Goal: Task Accomplishment & Management: Use online tool/utility

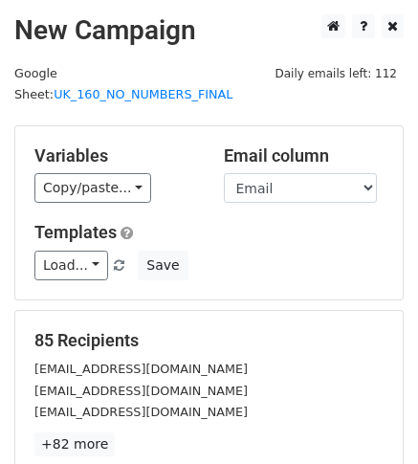
scroll to position [194, 0]
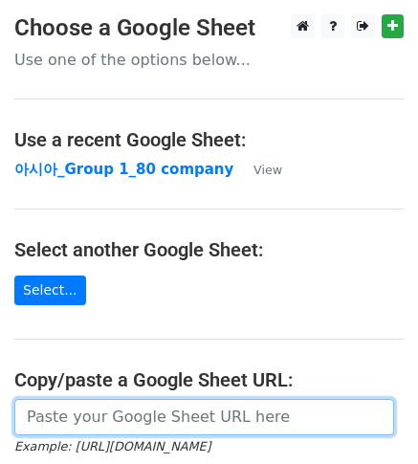
click at [37, 425] on input "url" at bounding box center [204, 417] width 380 height 36
paste input "[URL][DOMAIN_NAME]"
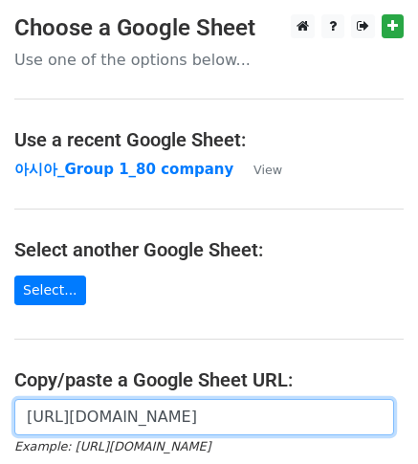
scroll to position [0, 393]
type input "[URL][DOMAIN_NAME]"
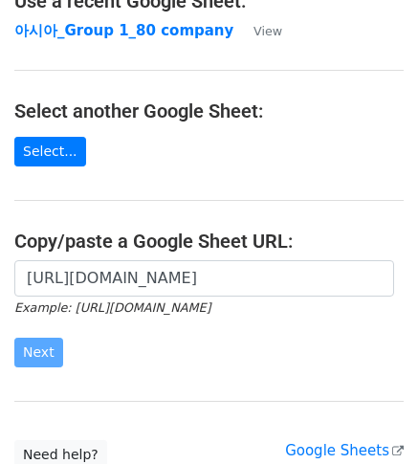
scroll to position [0, 0]
click at [61, 337] on form "https://docs.google.com/spreadsheets/d/1ayx4yb_3rXLIUUKP9ssysGNGQklIRLEa7ykoS0V…" at bounding box center [208, 313] width 389 height 107
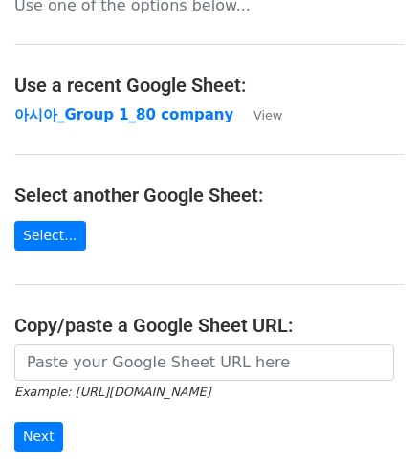
scroll to position [63, 0]
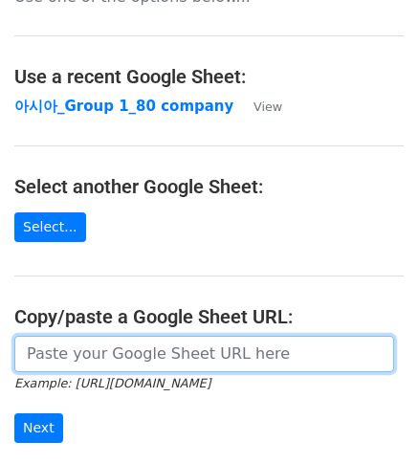
click at [102, 350] on input "url" at bounding box center [204, 354] width 380 height 36
paste input "[URL][DOMAIN_NAME]"
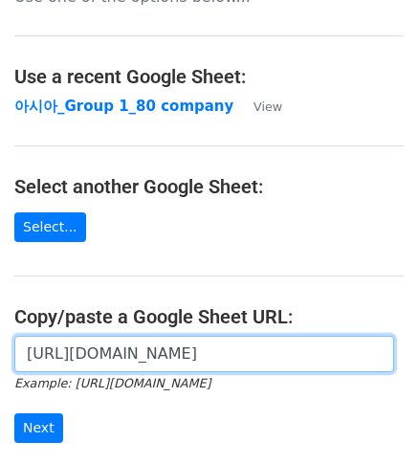
scroll to position [0, 393]
type input "[URL][DOMAIN_NAME]"
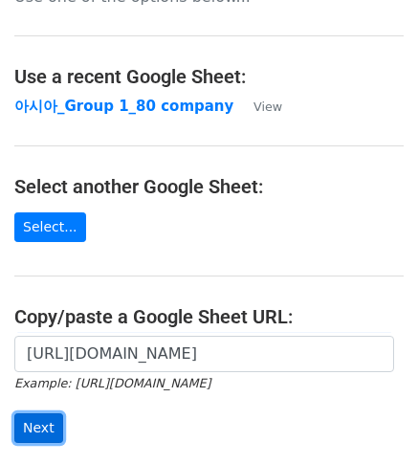
click at [38, 425] on input "Next" at bounding box center [38, 428] width 49 height 30
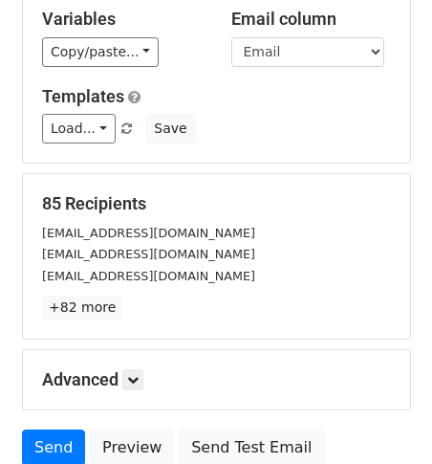
scroll to position [117, 0]
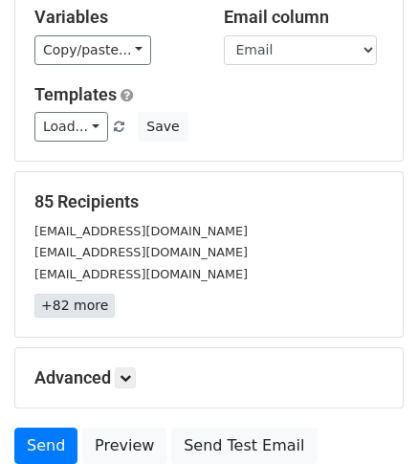
click at [56, 300] on link "+82 more" at bounding box center [74, 306] width 80 height 24
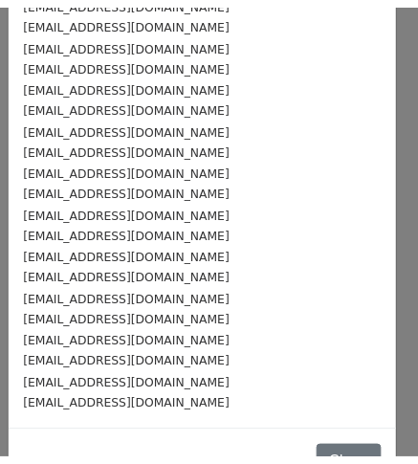
scroll to position [1535, 0]
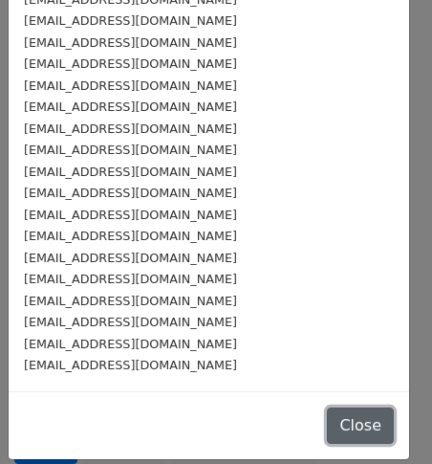
click at [329, 422] on button "Close" at bounding box center [360, 425] width 67 height 36
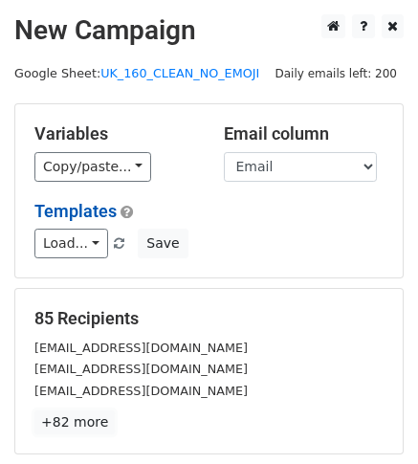
scroll to position [1, 0]
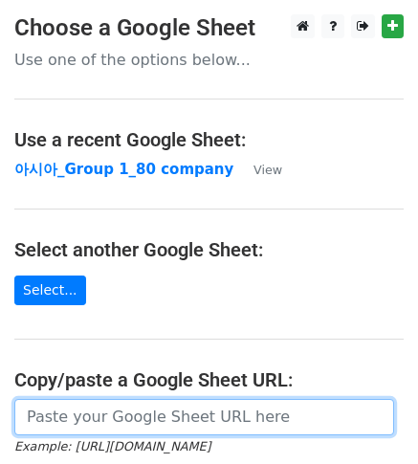
click at [81, 415] on input "url" at bounding box center [204, 417] width 380 height 36
paste input "https://docs.google.com/spreadsheets/d/1ayx4yb_3rXLIUUKP9ssysGNGQklIRLEa7ykoS0V…"
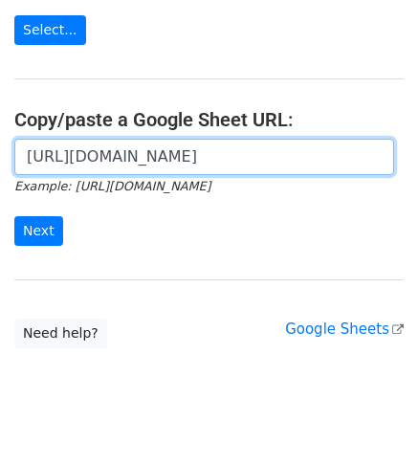
scroll to position [267, 0]
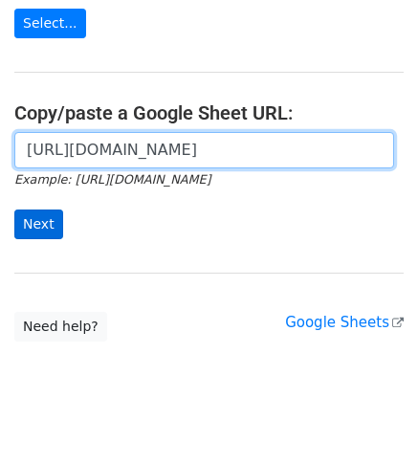
type input "https://docs.google.com/spreadsheets/d/1ayx4yb_3rXLIUUKP9ssysGNGQklIRLEa7ykoS0V…"
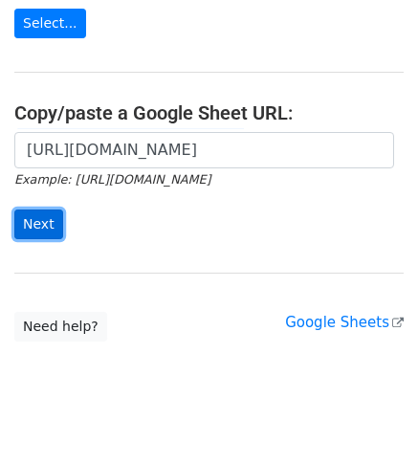
scroll to position [0, 0]
click at [28, 217] on input "Next" at bounding box center [38, 224] width 49 height 30
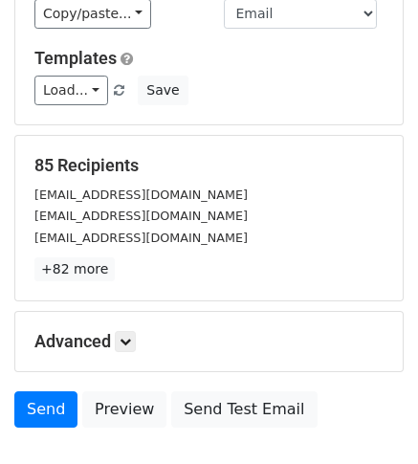
scroll to position [161, 0]
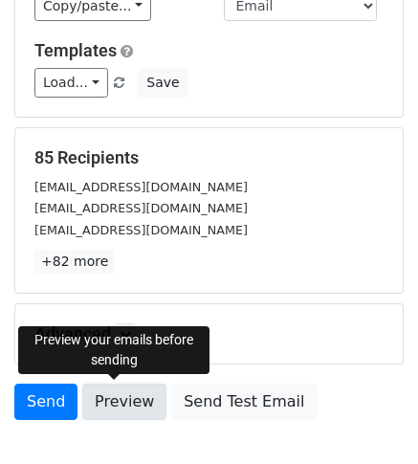
click at [118, 395] on link "Preview" at bounding box center [124, 402] width 84 height 36
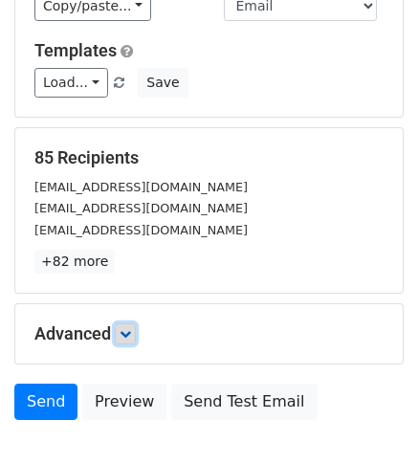
click at [123, 331] on icon at bounding box center [125, 333] width 11 height 11
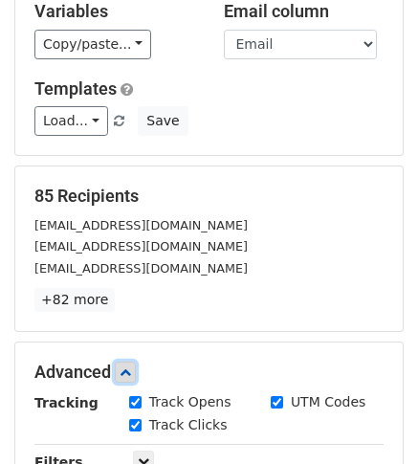
scroll to position [15, 0]
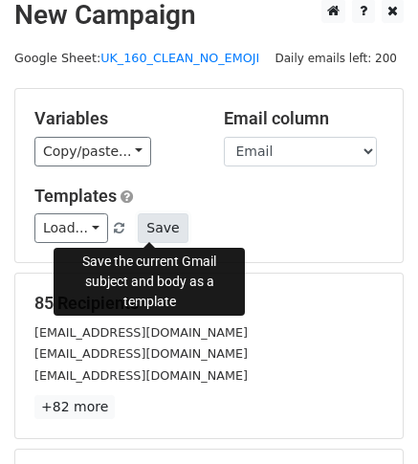
click at [144, 223] on button "Save" at bounding box center [163, 228] width 50 height 30
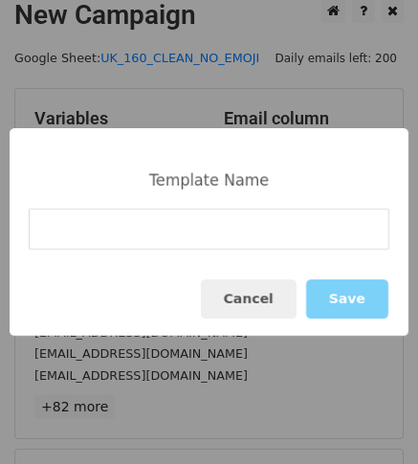
click at [136, 227] on input at bounding box center [209, 229] width 361 height 41
type input "UK 1"
click at [350, 290] on button "Save" at bounding box center [347, 298] width 82 height 39
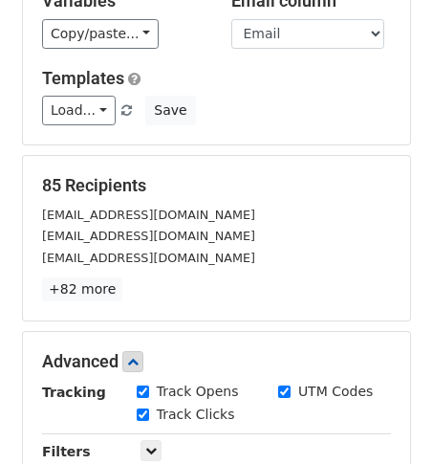
scroll to position [143, 0]
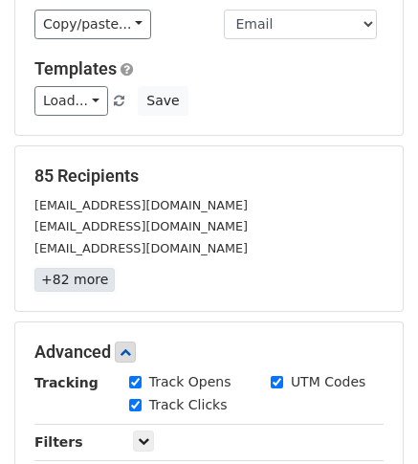
click at [82, 280] on link "+82 more" at bounding box center [74, 280] width 80 height 24
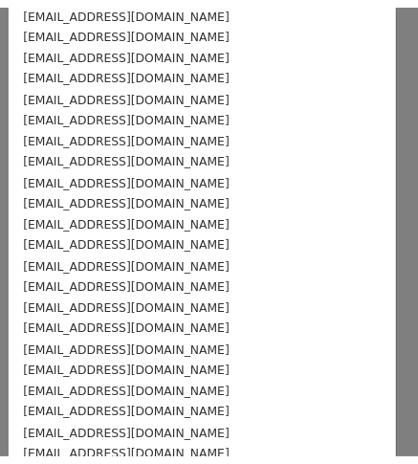
scroll to position [1535, 0]
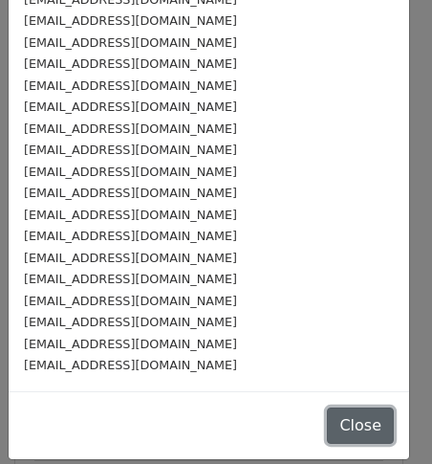
click at [329, 414] on button "Close" at bounding box center [360, 425] width 67 height 36
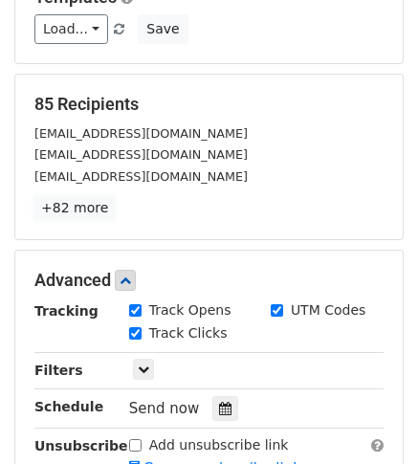
scroll to position [334, 0]
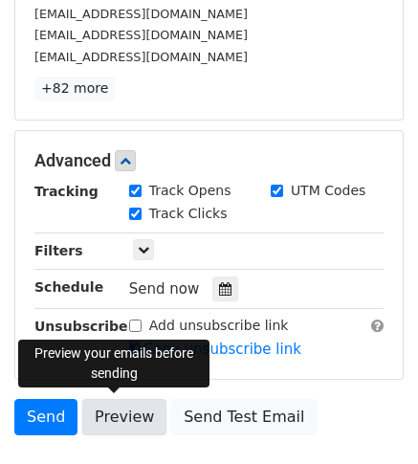
click at [116, 413] on link "Preview" at bounding box center [124, 417] width 84 height 36
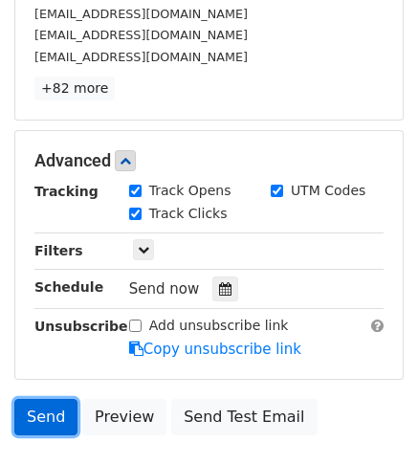
click at [57, 409] on link "Send" at bounding box center [45, 417] width 63 height 36
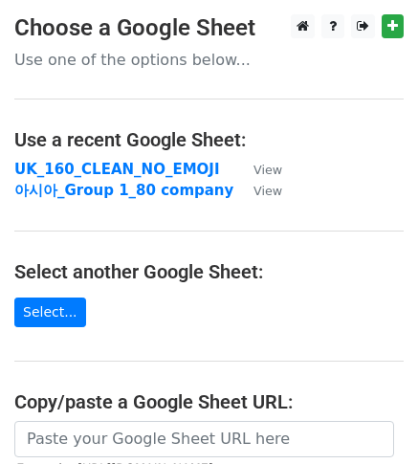
click at [77, 68] on p "Use one of the options below..." at bounding box center [208, 60] width 389 height 20
